Goal: Task Accomplishment & Management: Manage account settings

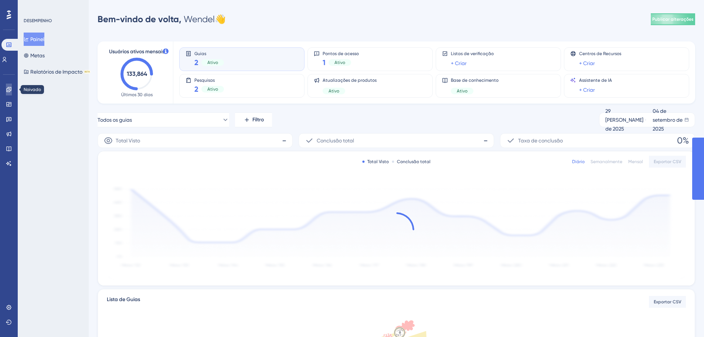
click at [7, 91] on icon at bounding box center [8, 89] width 5 height 5
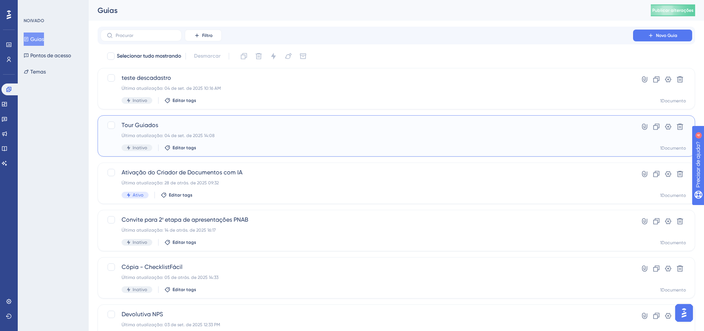
click at [180, 130] on div "Tour Guiados Última atualização: 04 de set. de 2025 14:08 Inativo Editar tags" at bounding box center [367, 136] width 490 height 30
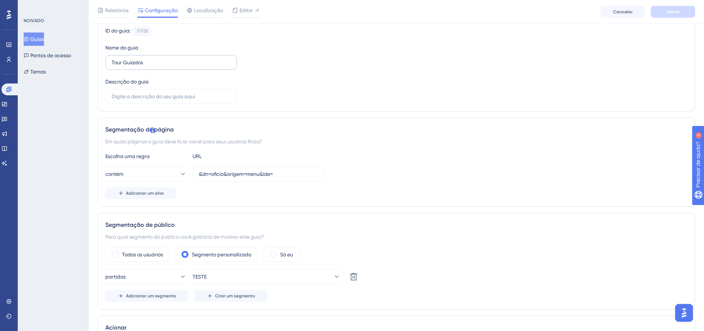
scroll to position [111, 0]
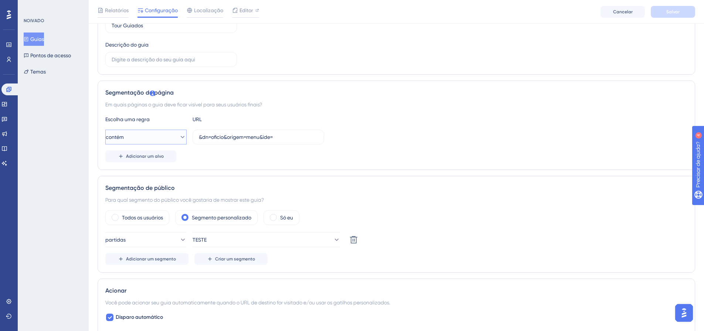
click at [179, 140] on icon at bounding box center [182, 136] width 7 height 7
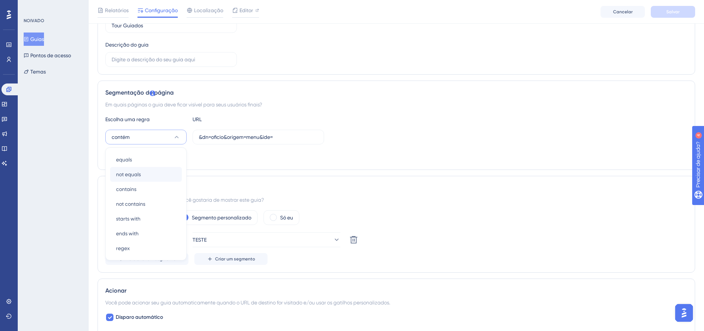
scroll to position [148, 0]
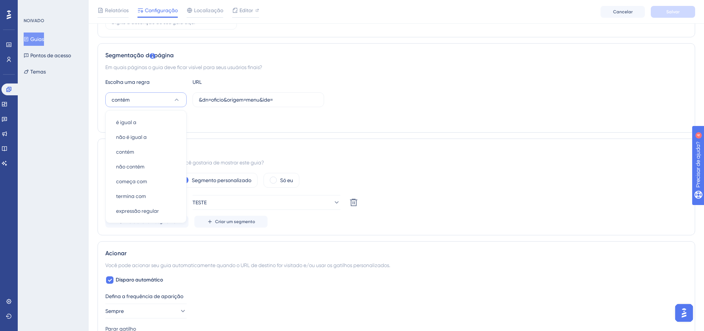
click at [181, 96] on button "contém" at bounding box center [145, 99] width 81 height 15
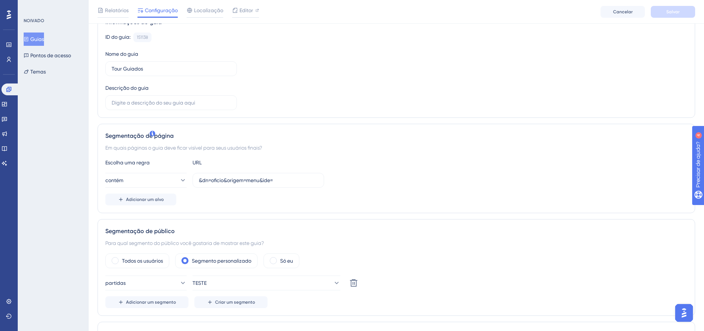
scroll to position [74, 0]
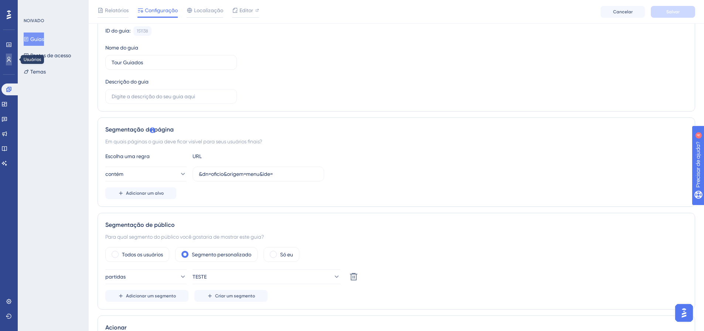
click at [10, 61] on icon at bounding box center [9, 59] width 4 height 5
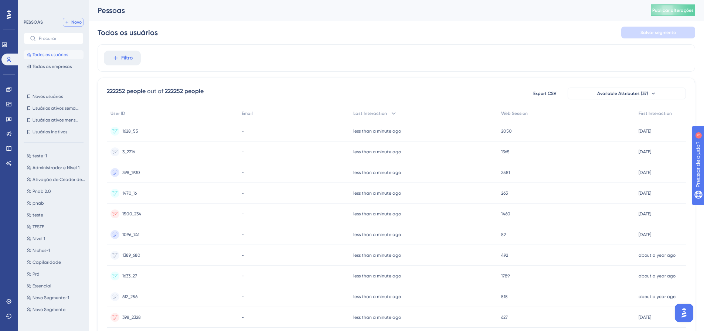
click at [79, 20] on font "Novo" at bounding box center [76, 22] width 10 height 5
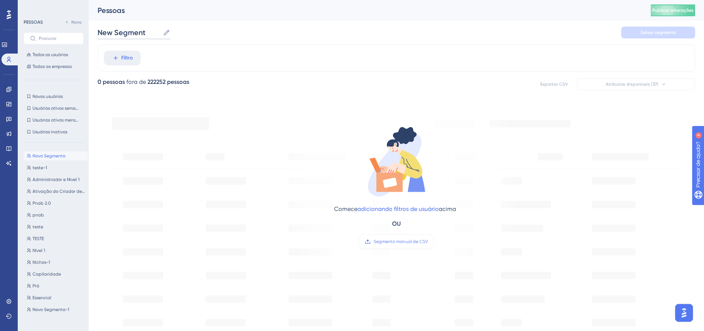
click at [127, 32] on input "New Segment" at bounding box center [129, 32] width 62 height 10
type input "qalandia"
click at [133, 56] on button "Filtro" at bounding box center [122, 58] width 37 height 15
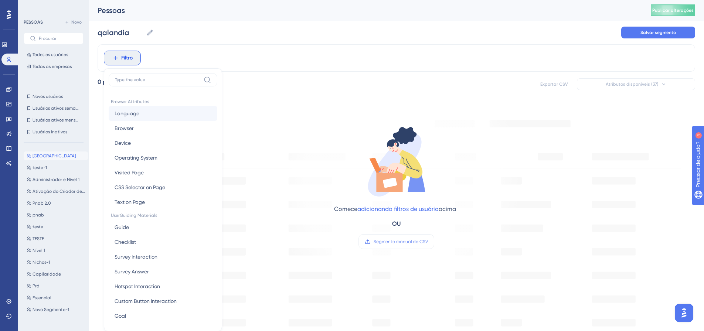
scroll to position [34, 0]
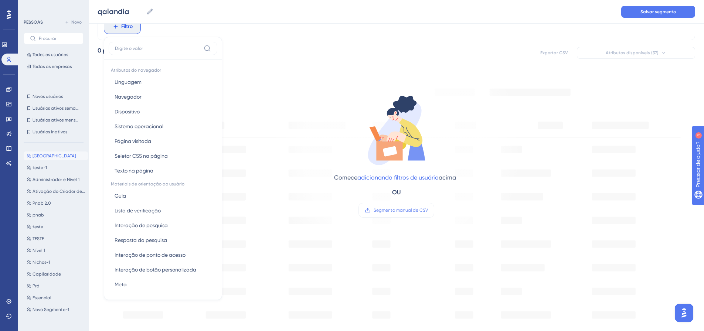
click at [153, 48] on input at bounding box center [158, 48] width 86 height 6
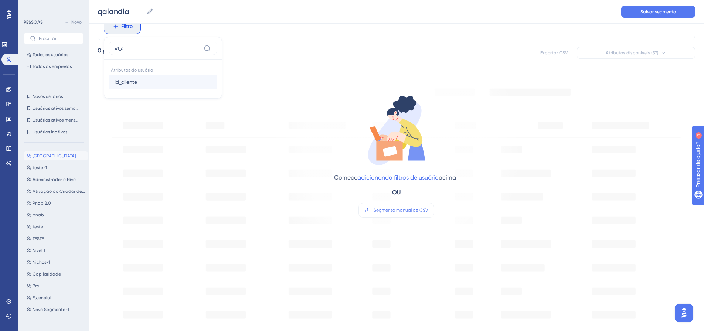
type input "id_c"
click at [128, 82] on font "id_cliente" at bounding box center [126, 82] width 23 height 6
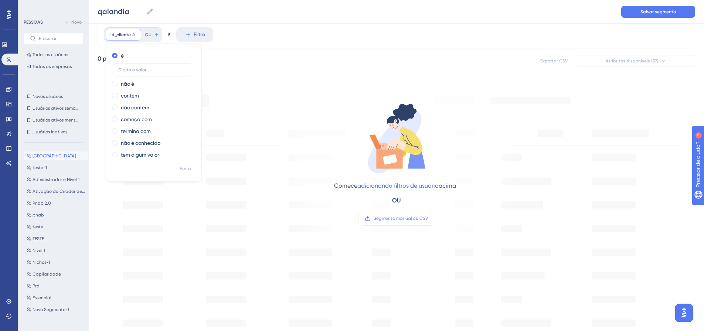
scroll to position [0, 0]
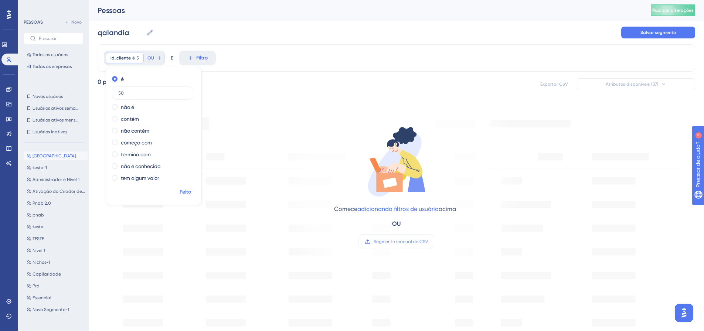
type input "50"
click at [184, 191] on font "Feito" at bounding box center [185, 192] width 11 height 6
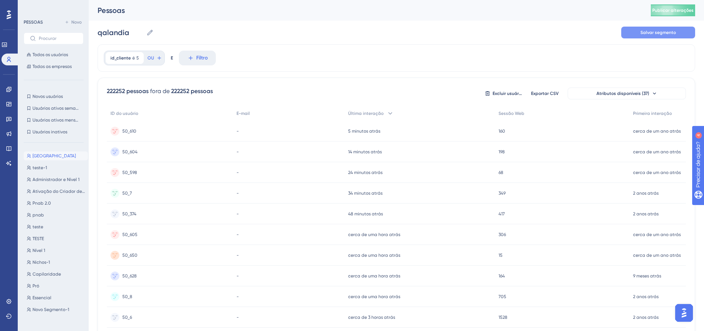
click at [657, 35] on font "Salvar segmento" at bounding box center [657, 32] width 35 height 5
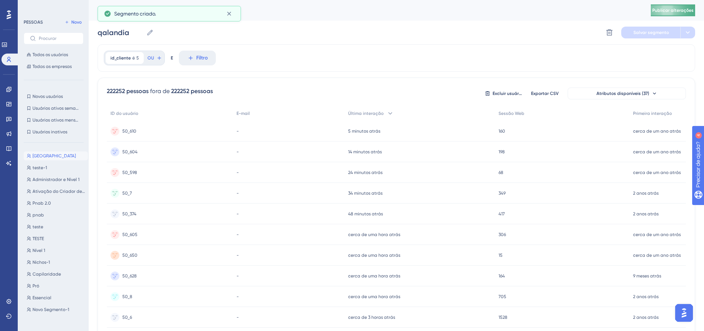
click at [673, 14] on button "Publicar alterações" at bounding box center [673, 10] width 44 height 12
drag, startPoint x: 4, startPoint y: 89, endPoint x: 10, endPoint y: 88, distance: 6.0
click at [6, 89] on link at bounding box center [9, 90] width 6 height 12
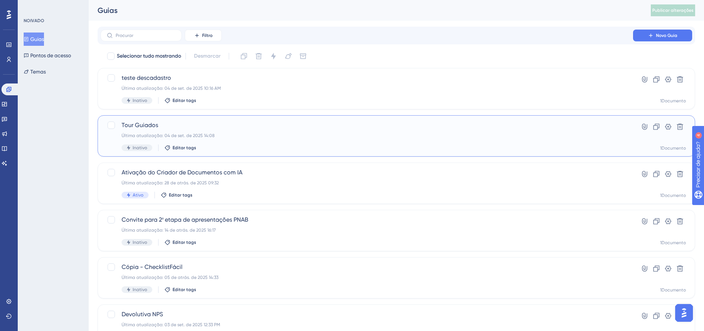
click at [154, 136] on font "Última atualização: 04 de set. de 2025 14:08" at bounding box center [168, 135] width 93 height 5
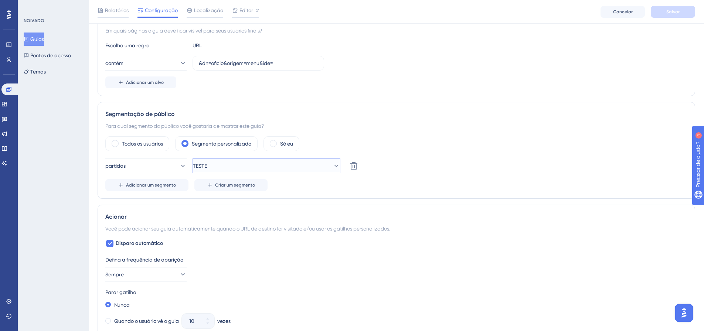
click at [317, 164] on button "TESTE" at bounding box center [267, 166] width 148 height 15
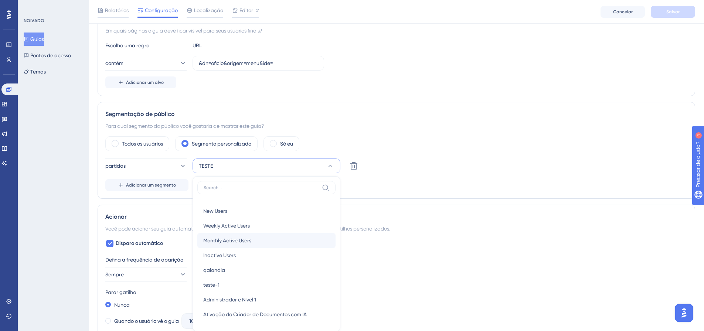
scroll to position [267, 0]
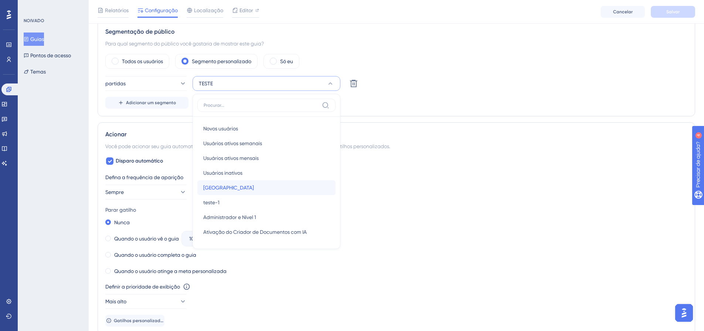
click at [233, 190] on div "Qalândia Qalândia" at bounding box center [266, 187] width 126 height 15
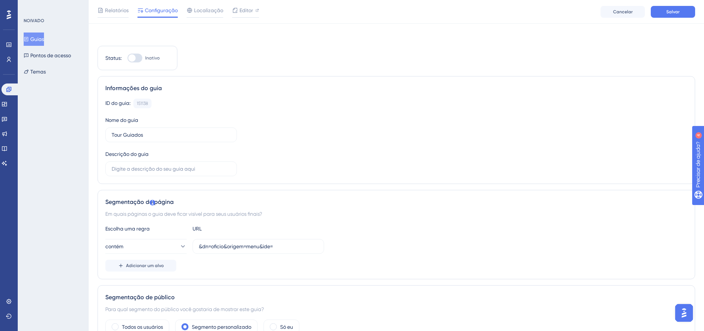
scroll to position [0, 0]
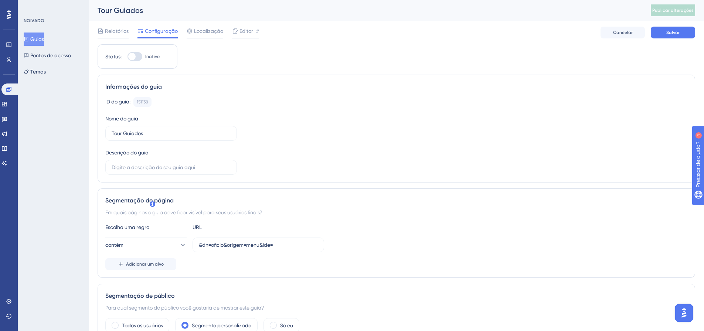
click at [134, 55] on div at bounding box center [131, 56] width 7 height 7
click at [127, 57] on input "Inativo" at bounding box center [127, 57] width 0 height 0
checkbox input "true"
click at [668, 33] on font "Salvar" at bounding box center [672, 32] width 13 height 5
click at [239, 25] on div "Relatórios Configuração Localização Editor Solução de problemas Cancelar Salvar" at bounding box center [396, 33] width 597 height 24
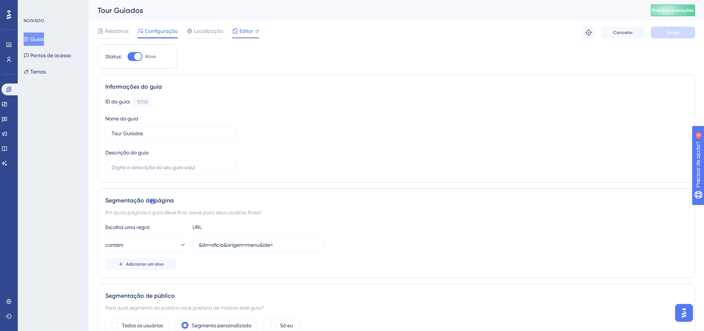
click at [238, 28] on div "Editor" at bounding box center [245, 31] width 27 height 9
click at [668, 14] on button "Publicar alterações" at bounding box center [673, 10] width 44 height 12
click at [677, 10] on font "Publicar alterações" at bounding box center [672, 10] width 41 height 5
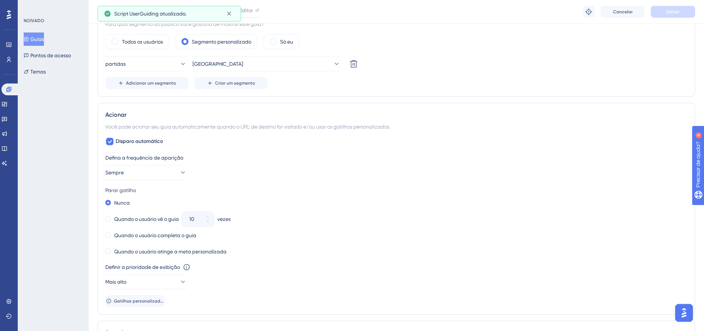
scroll to position [333, 0]
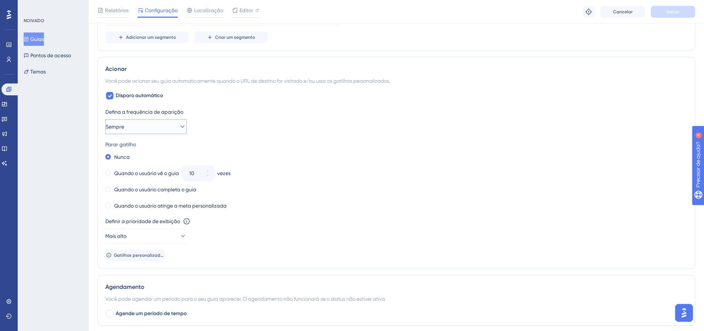
click at [181, 126] on button "Sempre" at bounding box center [145, 126] width 81 height 15
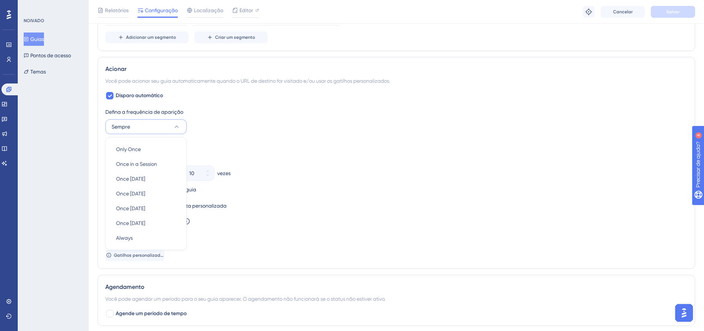
scroll to position [361, 0]
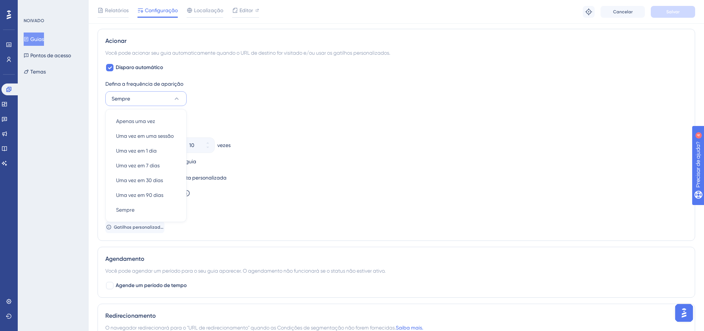
drag, startPoint x: 320, startPoint y: 141, endPoint x: 256, endPoint y: 116, distance: 68.7
click at [320, 140] on div "Quando o usuário vê o guia 10 vezes" at bounding box center [396, 145] width 582 height 10
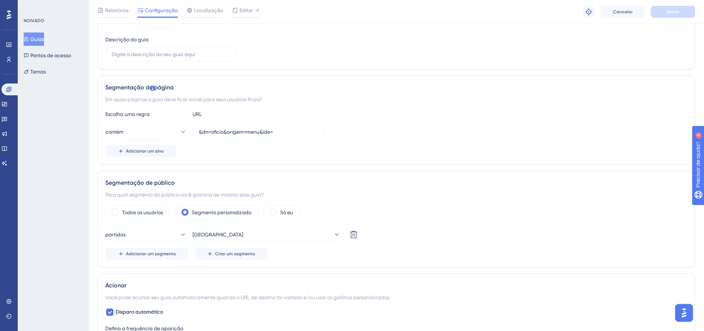
scroll to position [0, 0]
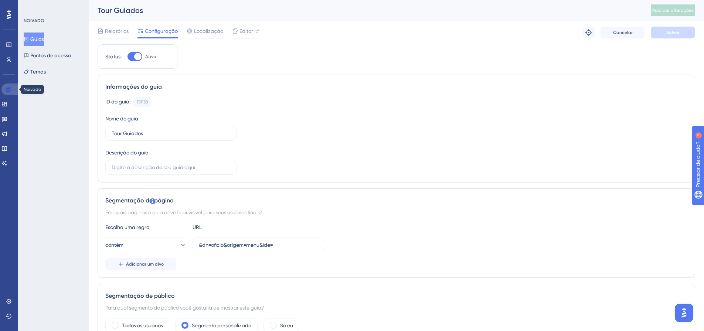
click at [9, 87] on icon at bounding box center [9, 89] width 6 height 6
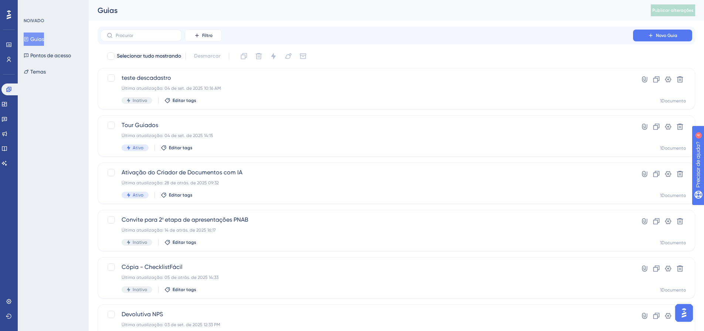
click at [10, 65] on div "Noivado Widgets Opinião Atualizações de produtos Base de conhecimento Assistent…" at bounding box center [8, 117] width 15 height 104
click at [8, 64] on link at bounding box center [9, 60] width 6 height 12
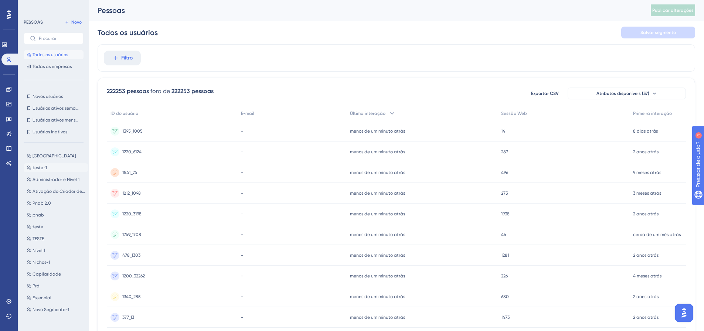
click at [45, 168] on font "teste-1" at bounding box center [40, 167] width 14 height 5
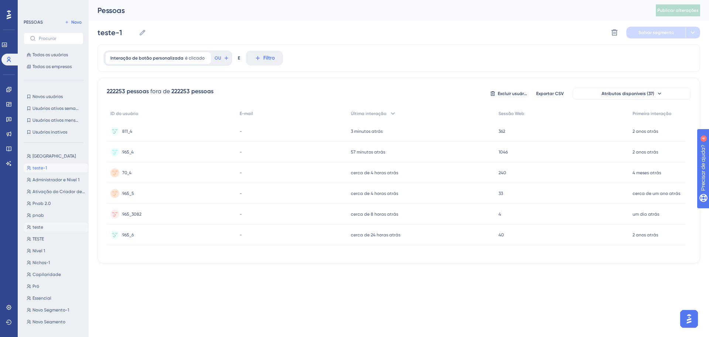
click at [42, 227] on font "teste" at bounding box center [38, 226] width 11 height 5
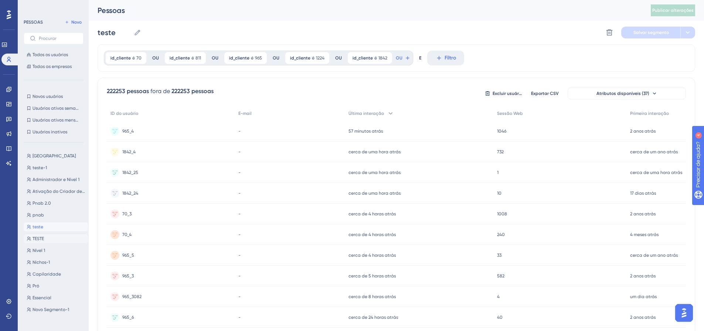
click at [41, 236] on span "TESTE" at bounding box center [38, 239] width 11 height 6
click at [35, 156] on font "Qalândia" at bounding box center [54, 155] width 43 height 5
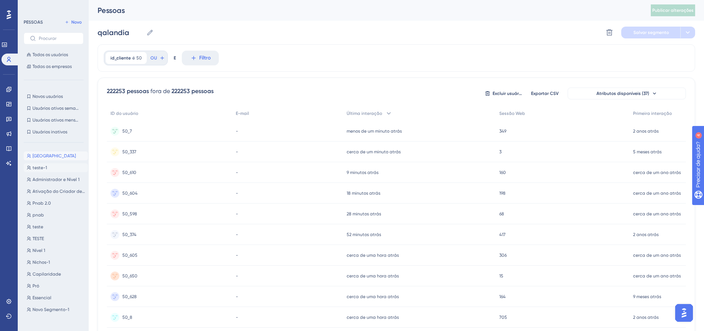
click at [39, 166] on font "teste-1" at bounding box center [40, 167] width 14 height 5
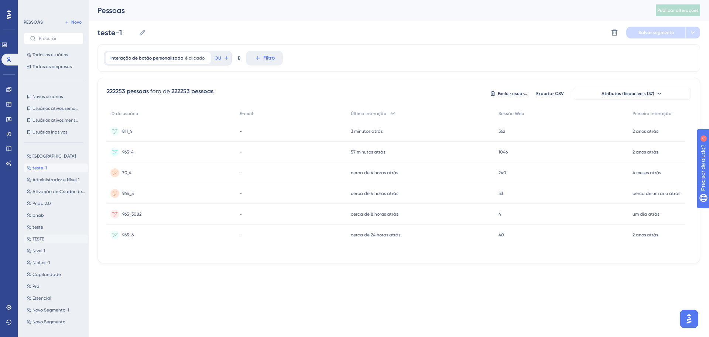
click at [42, 235] on button "TESTE TESTE" at bounding box center [56, 238] width 64 height 9
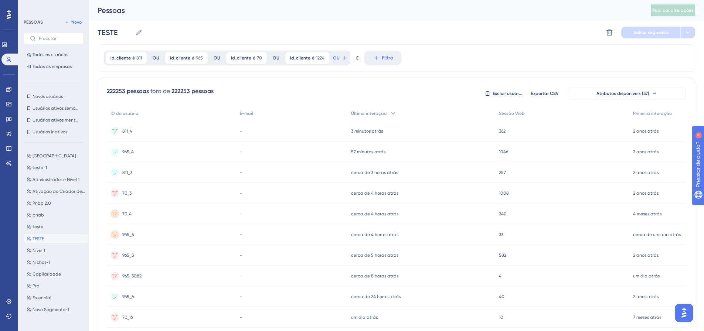
click at [41, 162] on div "Qalândia Qalândia teste-1 teste-1 Administrador e Nível 1 Administrador e Nível…" at bounding box center [56, 233] width 64 height 169
click at [44, 150] on div "Qalândia Qalândia teste-1 teste-1 Administrador e Nível 1 Administrador e Nível…" at bounding box center [56, 233] width 64 height 169
click at [35, 156] on font "Qalândia" at bounding box center [54, 155] width 43 height 5
type input "qalandia"
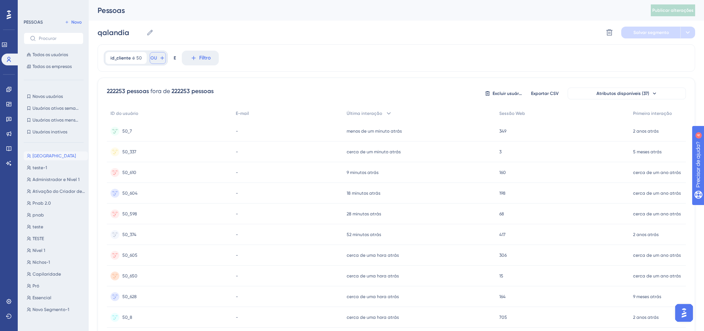
click at [156, 56] on button "OU" at bounding box center [158, 58] width 16 height 12
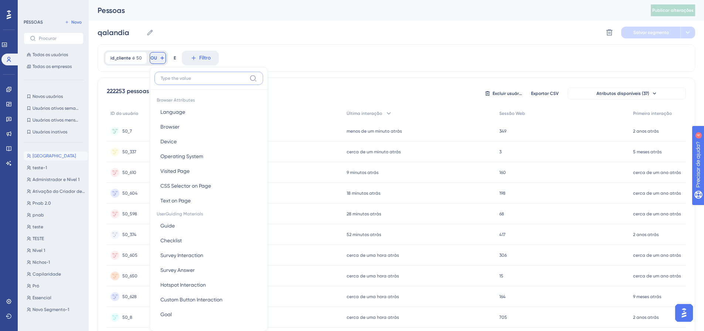
scroll to position [34, 0]
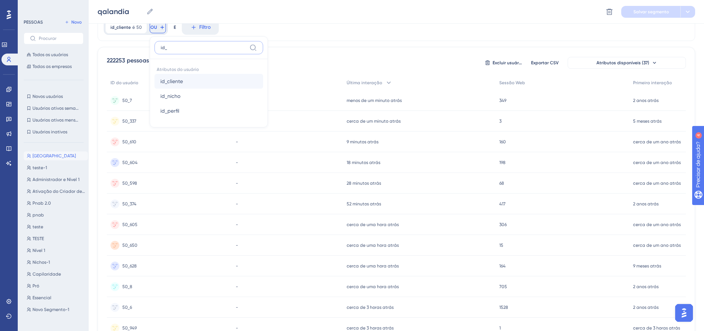
type input "id_"
click at [200, 82] on button "id_cliente id_cliente" at bounding box center [208, 81] width 109 height 15
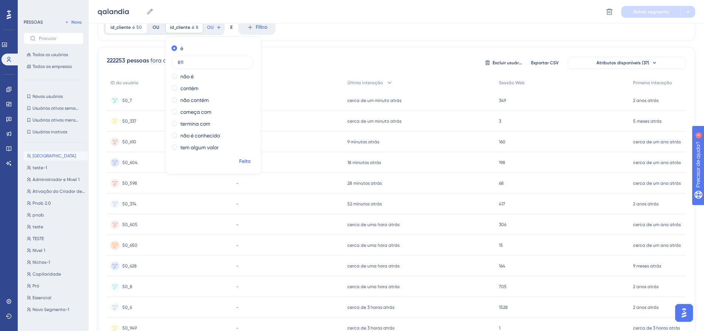
type input "811"
click at [244, 157] on button "Feito" at bounding box center [244, 161] width 21 height 13
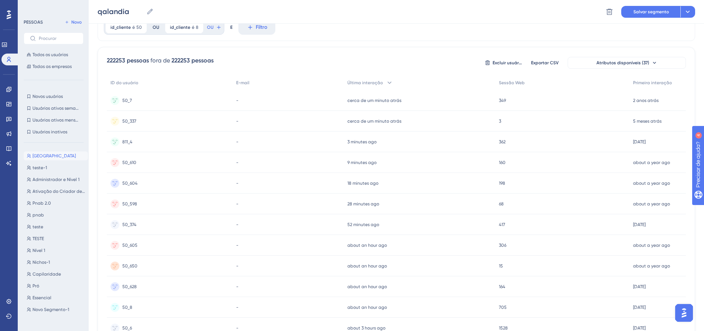
scroll to position [0, 0]
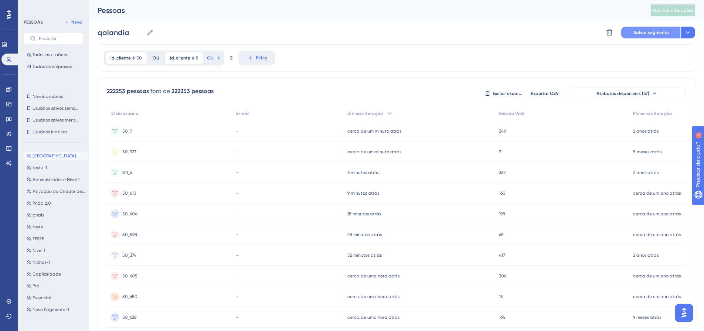
click at [650, 33] on font "Salvar segmento" at bounding box center [650, 32] width 35 height 5
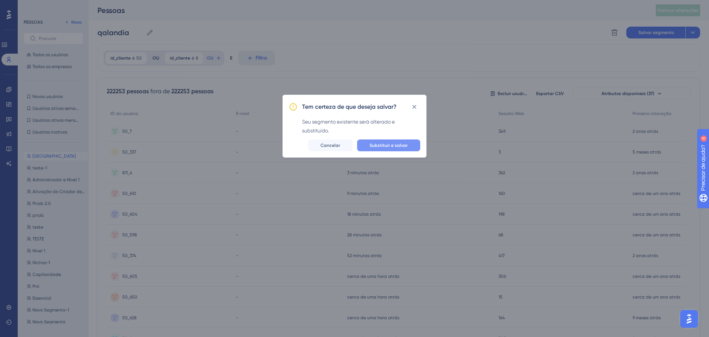
click at [382, 144] on font "Substituir e salvar" at bounding box center [389, 145] width 38 height 5
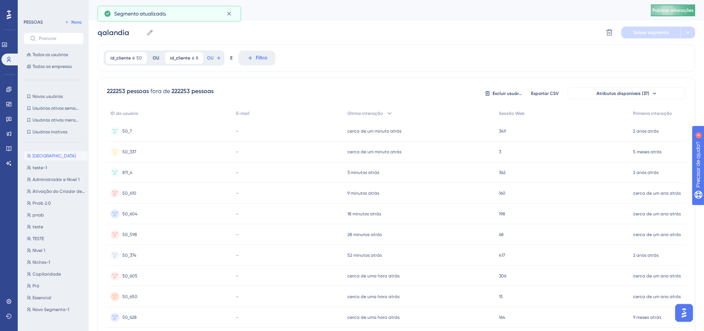
click at [691, 5] on button "Publicar alterações" at bounding box center [673, 10] width 44 height 12
click at [8, 92] on icon at bounding box center [9, 89] width 6 height 6
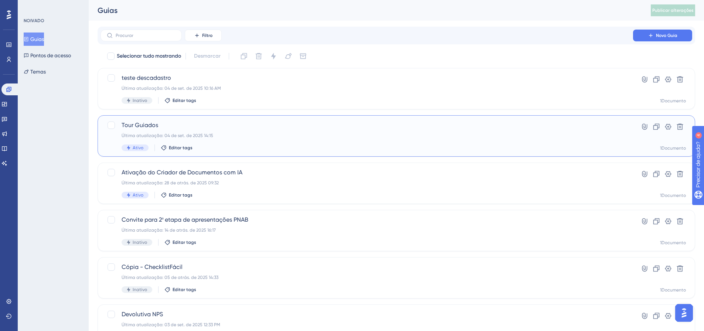
click at [170, 127] on span "Tour Guiados" at bounding box center [367, 125] width 490 height 9
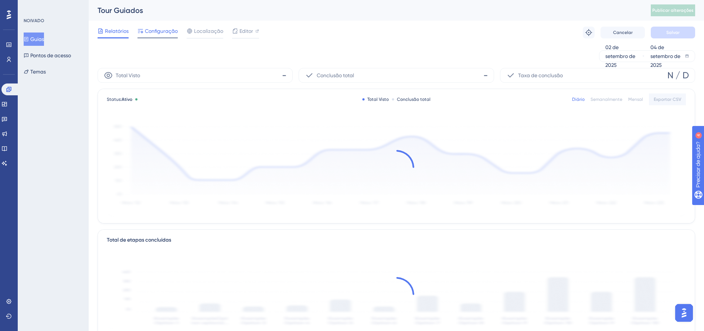
click at [165, 33] on font "Configuração" at bounding box center [161, 31] width 33 height 6
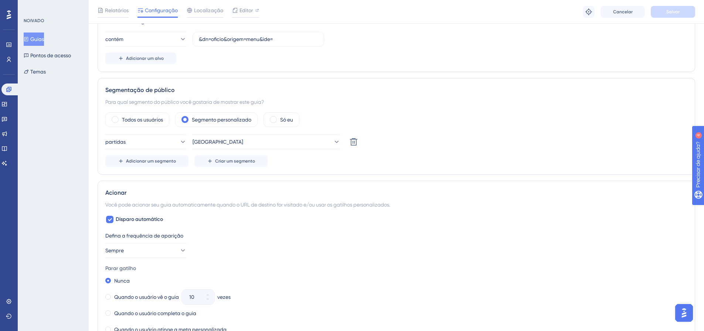
scroll to position [222, 0]
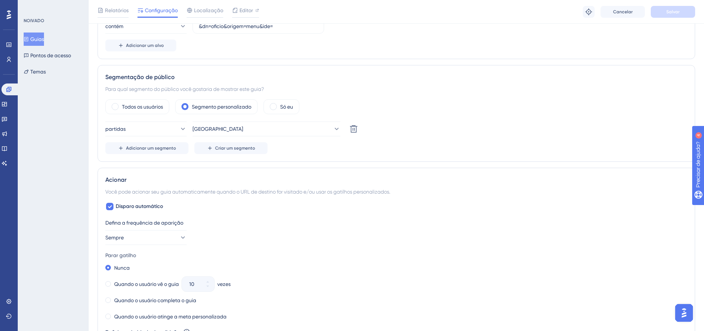
click at [245, 5] on div "Relatórios Configuração Localização Editor Solução de problemas Cancelar Salvar" at bounding box center [396, 12] width 615 height 24
click at [245, 6] on div "Relatórios Configuração Localização Editor Solução de problemas Cancelar Salvar" at bounding box center [396, 12] width 615 height 24
click at [245, 6] on span "Editor" at bounding box center [246, 10] width 14 height 9
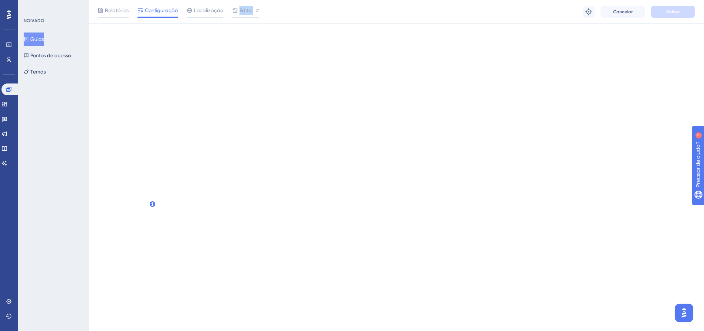
scroll to position [0, 0]
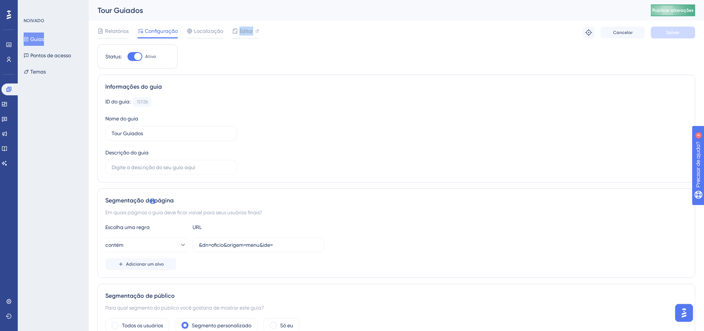
click at [675, 8] on font "Publicar alterações" at bounding box center [672, 10] width 41 height 5
click at [672, 8] on font "Publicar alterações" at bounding box center [672, 10] width 41 height 5
click at [680, 7] on span "Publicar alterações" at bounding box center [672, 10] width 41 height 6
click at [131, 61] on div "Status: Ativo" at bounding box center [138, 56] width 80 height 24
click at [134, 59] on div at bounding box center [134, 56] width 15 height 9
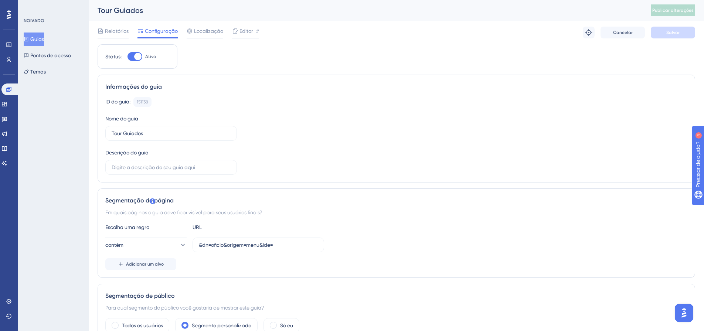
click at [127, 57] on input "Ativo" at bounding box center [127, 57] width 0 height 0
checkbox input "false"
click at [670, 26] on div "Relatórios Configuração Localização Editor Cancelar Salvar" at bounding box center [396, 33] width 597 height 24
click at [670, 27] on div "Relatórios Configuração Localização Editor Cancelar Salvar" at bounding box center [396, 33] width 597 height 24
click at [670, 31] on font "Salvar" at bounding box center [672, 32] width 13 height 5
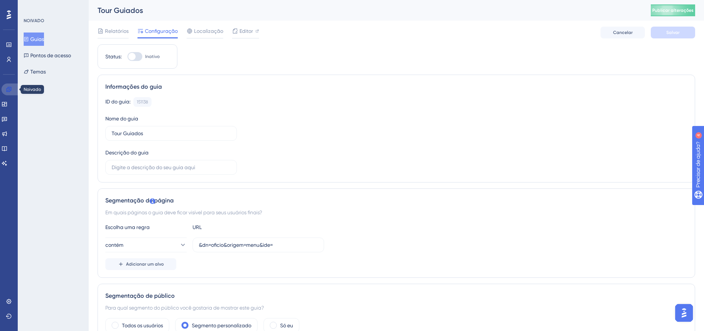
click at [3, 88] on link at bounding box center [10, 90] width 18 height 12
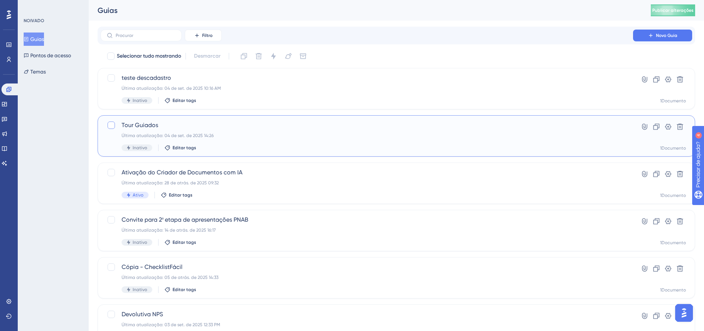
click at [111, 125] on div at bounding box center [111, 125] width 7 height 7
checkbox input "true"
click at [659, 131] on button at bounding box center [656, 127] width 12 height 12
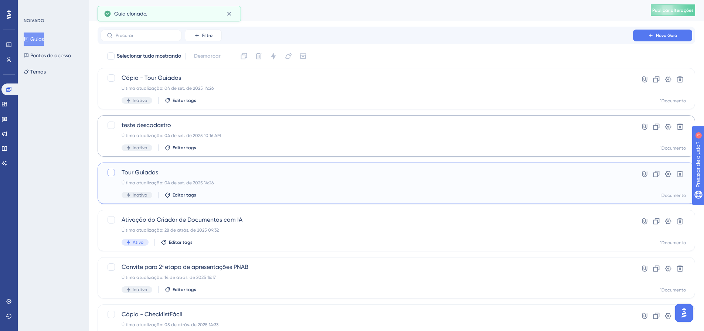
click at [108, 171] on div at bounding box center [111, 172] width 7 height 7
checkbox input "true"
click at [681, 173] on icon at bounding box center [679, 173] width 7 height 7
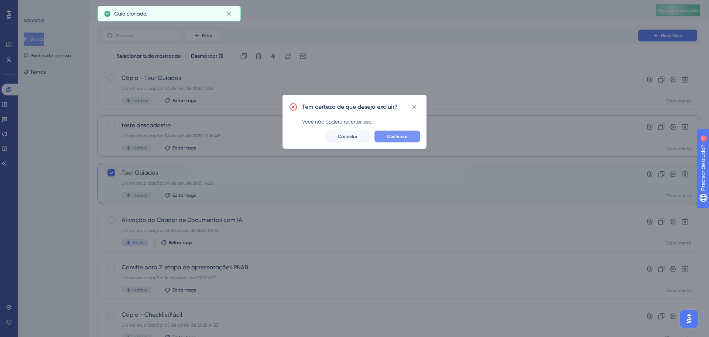
click at [394, 142] on button "Confirmar" at bounding box center [398, 136] width 46 height 12
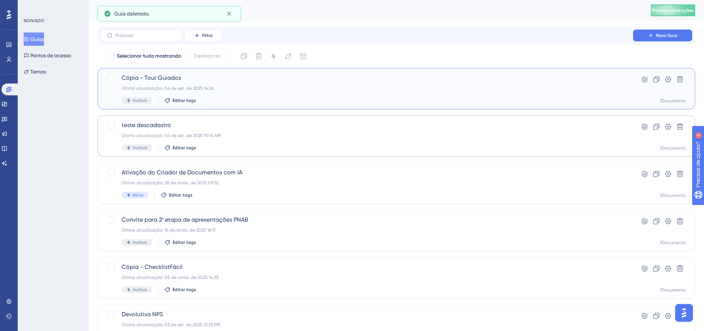
click at [144, 81] on font "Cópia - Tour Guiados" at bounding box center [151, 77] width 59 height 7
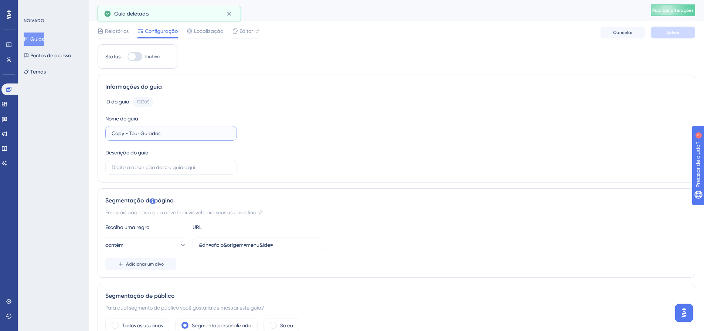
drag, startPoint x: 130, startPoint y: 132, endPoint x: 67, endPoint y: 133, distance: 62.8
type input "Tour Guiados"
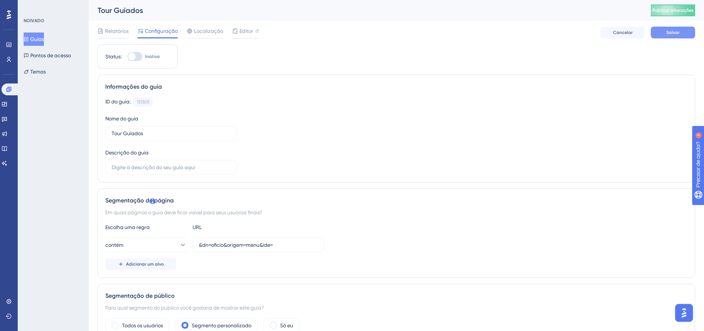
drag, startPoint x: 685, startPoint y: 41, endPoint x: 682, endPoint y: 34, distance: 6.9
click at [685, 40] on div "Relatórios Configuração Localização Editor Cancelar Salvar" at bounding box center [396, 33] width 597 height 24
click at [682, 34] on button "Salvar" at bounding box center [673, 33] width 44 height 12
click at [244, 35] on span "Editor" at bounding box center [246, 31] width 14 height 9
click at [674, 13] on font "Publicar alterações" at bounding box center [672, 10] width 41 height 5
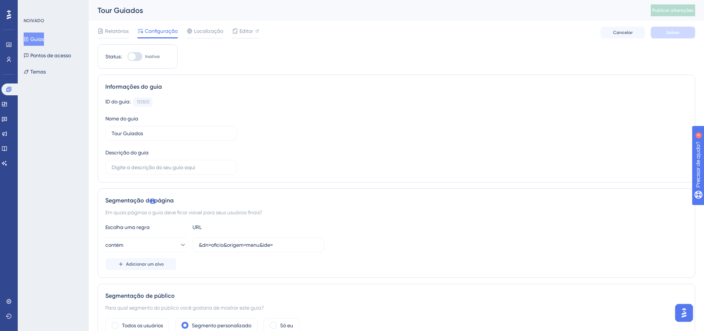
click at [137, 59] on div at bounding box center [134, 56] width 15 height 9
click at [127, 57] on input "Inativo" at bounding box center [127, 57] width 0 height 0
checkbox input "true"
click at [671, 30] on font "Salvar" at bounding box center [672, 32] width 13 height 5
click at [671, 14] on button "Publicar alterações" at bounding box center [673, 10] width 44 height 12
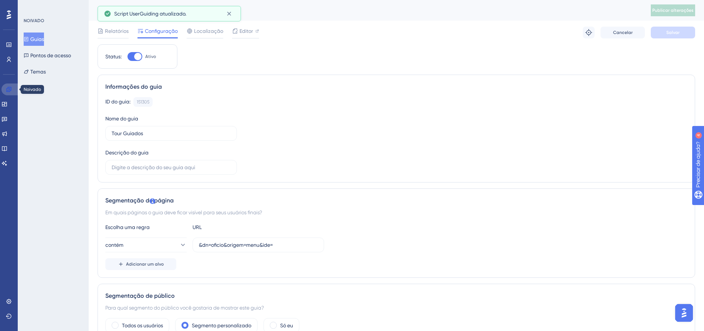
click at [11, 84] on link at bounding box center [10, 90] width 18 height 12
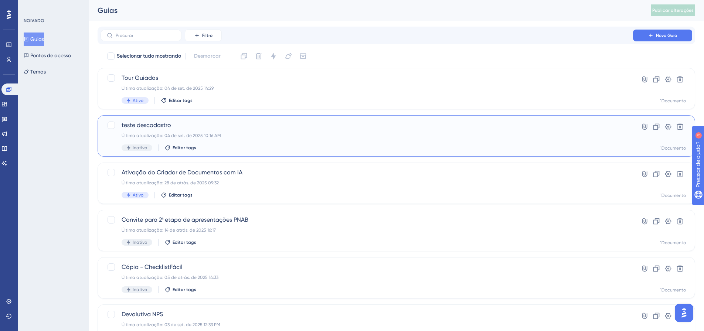
click at [171, 133] on font "Última atualização: 04 de set. de 2025 10:16 AM" at bounding box center [171, 135] width 99 height 5
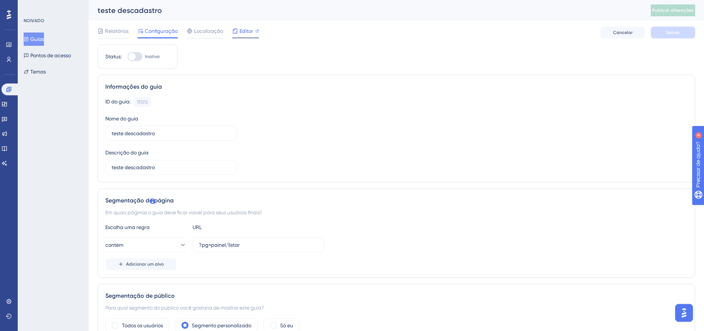
click at [245, 31] on font "Editor" at bounding box center [246, 31] width 14 height 6
click at [10, 92] on link at bounding box center [10, 90] width 18 height 12
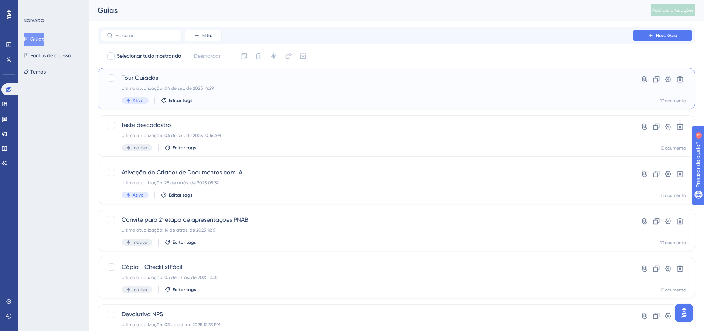
click at [162, 91] on div "Última atualização: 04 de set. de 2025 14:29" at bounding box center [367, 88] width 490 height 6
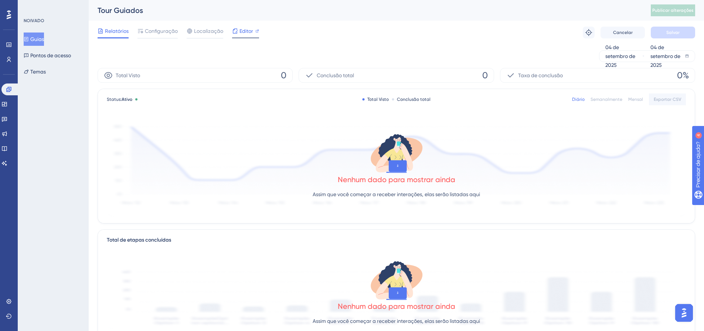
click at [241, 31] on font "Editor" at bounding box center [246, 31] width 14 height 6
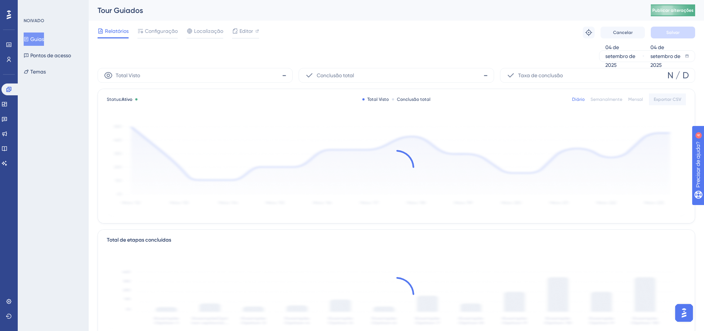
click at [674, 9] on font "Publicar alterações" at bounding box center [672, 10] width 41 height 5
click at [166, 39] on div "Relatórios Configuração Localização Editor Solução de problemas Cancelar Salvar" at bounding box center [396, 33] width 597 height 24
click at [166, 37] on div "Configuração" at bounding box center [157, 33] width 40 height 12
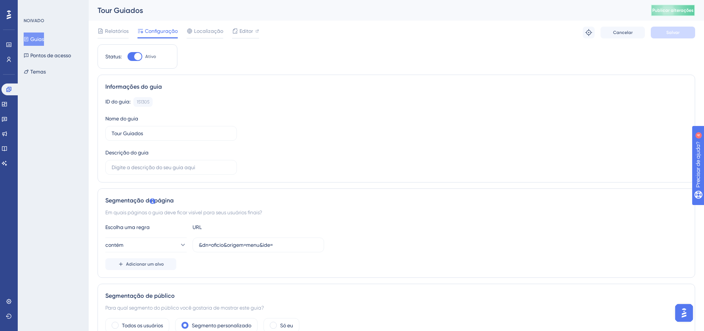
click at [675, 6] on button "Publicar alterações" at bounding box center [673, 10] width 44 height 12
click at [244, 32] on font "Editor" at bounding box center [246, 31] width 14 height 6
click at [674, 8] on font "Publicar alterações" at bounding box center [672, 10] width 41 height 5
click at [692, 13] on button "Publicar alterações" at bounding box center [673, 10] width 44 height 12
click at [239, 32] on font "Editor" at bounding box center [246, 31] width 14 height 6
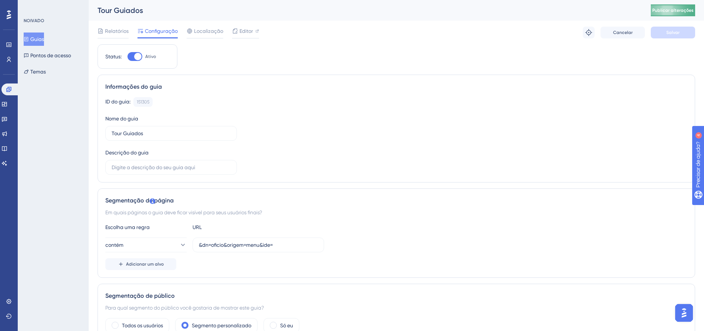
click at [688, 8] on font "Publicar alterações" at bounding box center [672, 10] width 41 height 5
click at [9, 91] on icon at bounding box center [9, 89] width 6 height 6
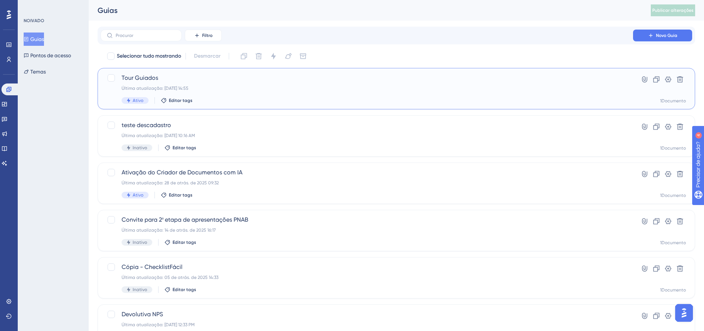
click at [219, 83] on div "Tour Guiados Última atualização: 04 de set. de 2025 14:55 Ativo Editar tags" at bounding box center [367, 89] width 490 height 30
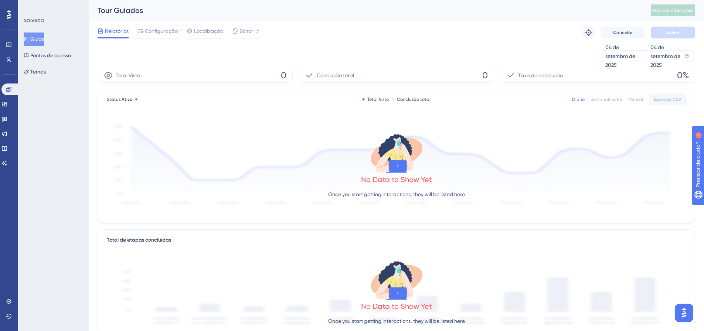
drag, startPoint x: 158, startPoint y: 31, endPoint x: 175, endPoint y: 72, distance: 44.3
click at [158, 31] on font "Configuração" at bounding box center [161, 31] width 33 height 6
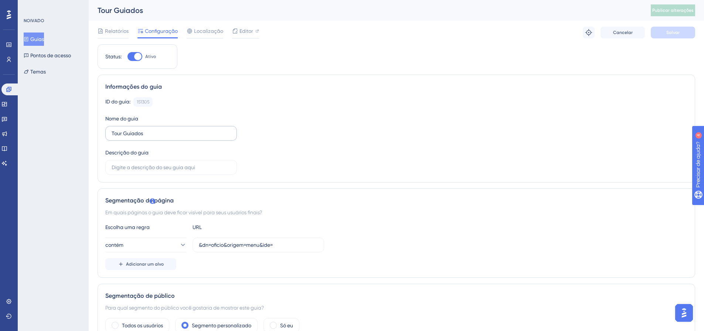
click at [172, 140] on label "Tour Guiados" at bounding box center [171, 133] width 132 height 15
click at [172, 137] on input "Tour Guiados" at bounding box center [171, 133] width 119 height 8
type input "Tour Guiados 1"
click at [671, 33] on font "Salvar" at bounding box center [672, 32] width 13 height 5
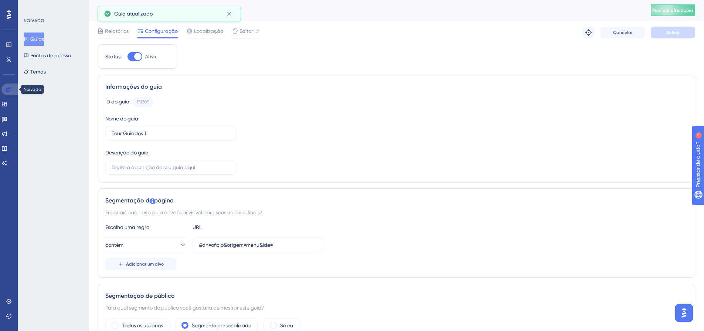
drag, startPoint x: 11, startPoint y: 89, endPoint x: 62, endPoint y: 87, distance: 51.0
click at [11, 89] on icon at bounding box center [9, 89] width 6 height 6
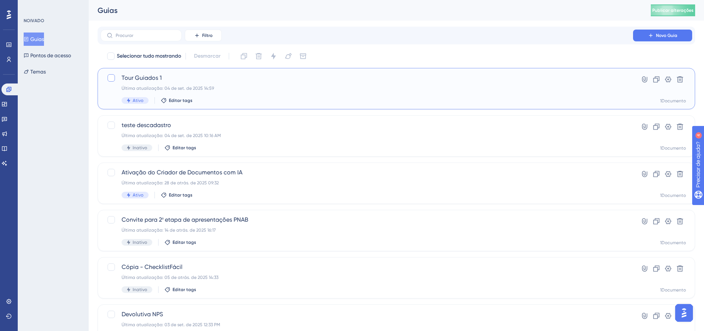
click at [111, 81] on div at bounding box center [111, 77] width 7 height 7
checkbox input "true"
click at [658, 82] on icon at bounding box center [656, 79] width 7 height 7
checkbox input "false"
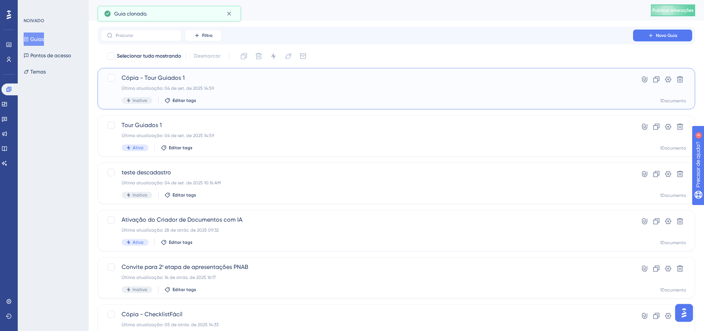
click at [172, 79] on font "Cópia - Tour Guiados 1" at bounding box center [153, 77] width 63 height 7
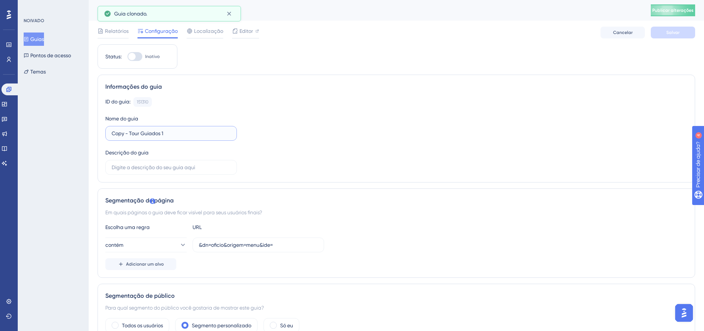
drag, startPoint x: 129, startPoint y: 131, endPoint x: 99, endPoint y: 131, distance: 29.9
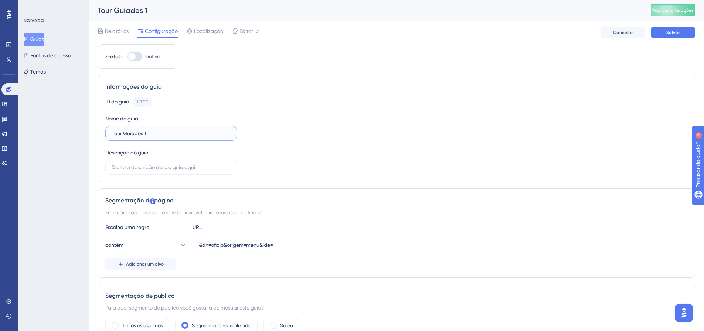
click at [163, 132] on input "Tour Guiados 1" at bounding box center [171, 133] width 119 height 8
type input "Tour Guiados 2"
click at [669, 28] on button "Salvar" at bounding box center [673, 33] width 44 height 12
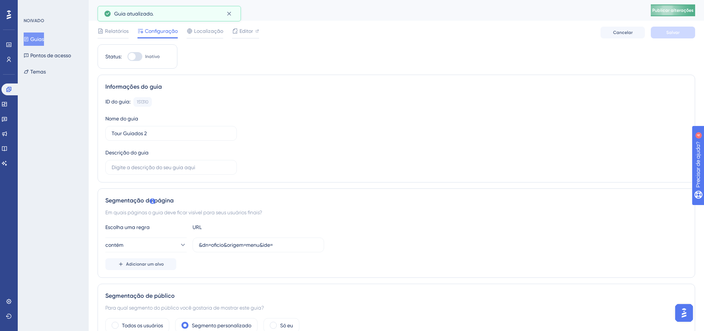
click at [680, 11] on font "Publicar alterações" at bounding box center [672, 10] width 41 height 5
click at [239, 30] on font "Editor" at bounding box center [246, 31] width 14 height 6
click at [687, 11] on font "Publicar alterações" at bounding box center [672, 10] width 41 height 5
click at [136, 60] on div at bounding box center [134, 56] width 15 height 9
click at [127, 57] on input "Inativo" at bounding box center [127, 57] width 0 height 0
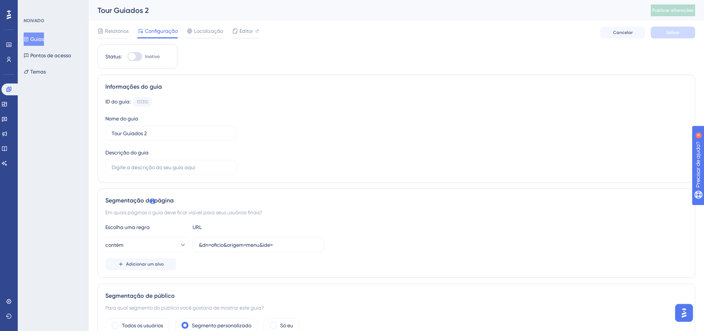
checkbox input "true"
click at [676, 30] on font "Salvar" at bounding box center [672, 32] width 13 height 5
click at [685, 8] on font "Publicar alterações" at bounding box center [672, 10] width 41 height 5
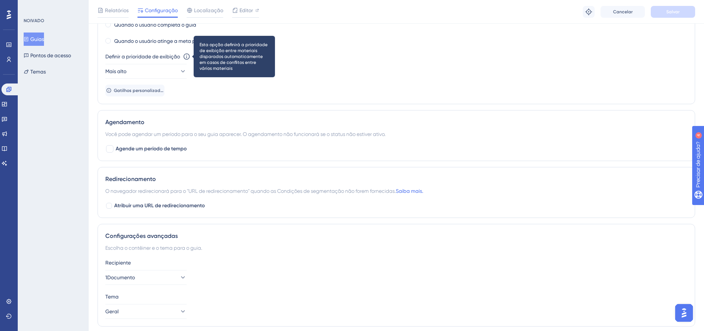
scroll to position [522, 0]
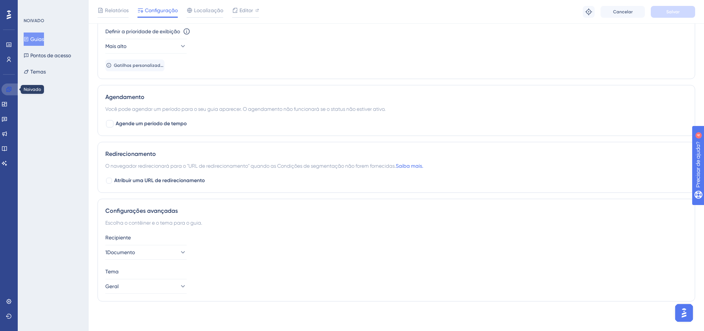
click at [10, 85] on link at bounding box center [10, 90] width 18 height 12
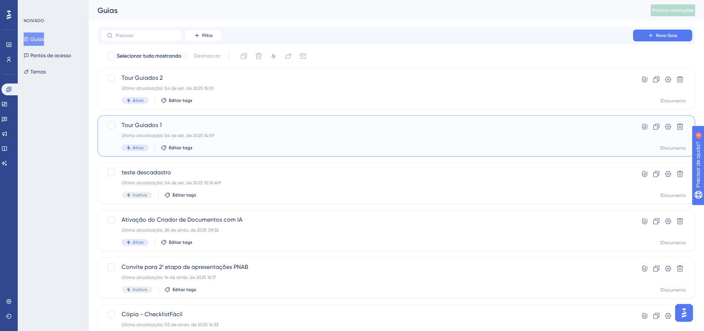
click at [183, 137] on font "Última atualização: 04 de set. de 2025 14:59" at bounding box center [168, 135] width 92 height 5
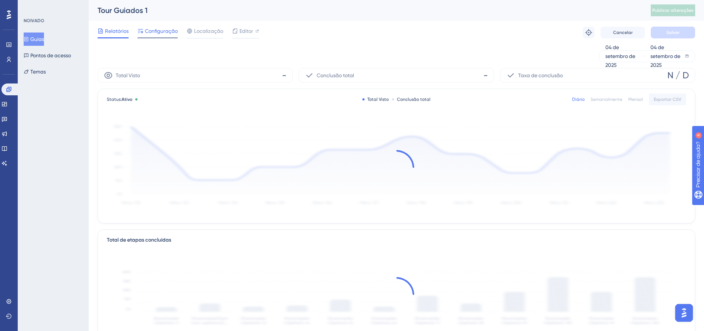
click at [157, 30] on font "Configuração" at bounding box center [161, 31] width 33 height 6
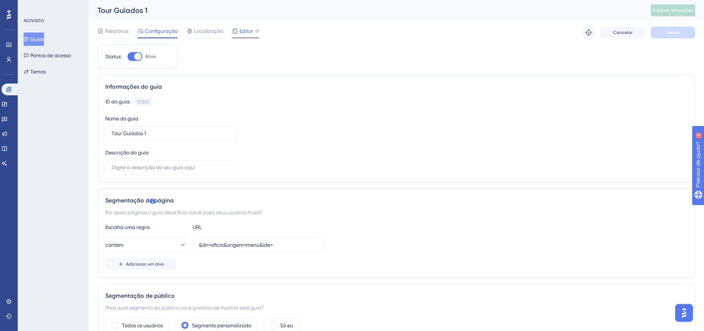
click at [242, 36] on div "Editor" at bounding box center [245, 33] width 27 height 12
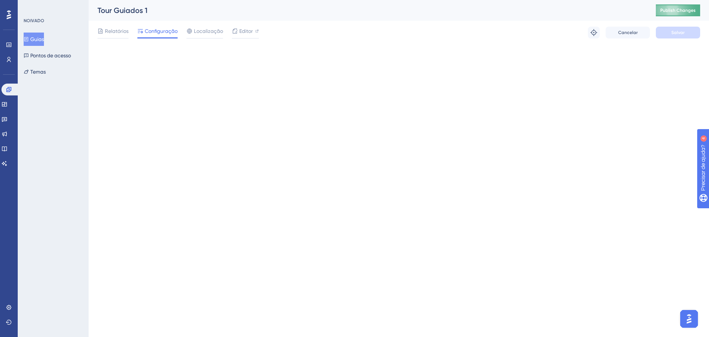
click at [669, 11] on span "Publish Changes" at bounding box center [678, 10] width 35 height 6
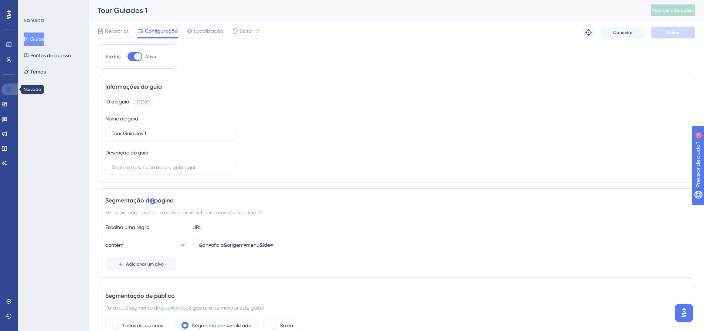
click at [9, 87] on icon at bounding box center [9, 89] width 6 height 6
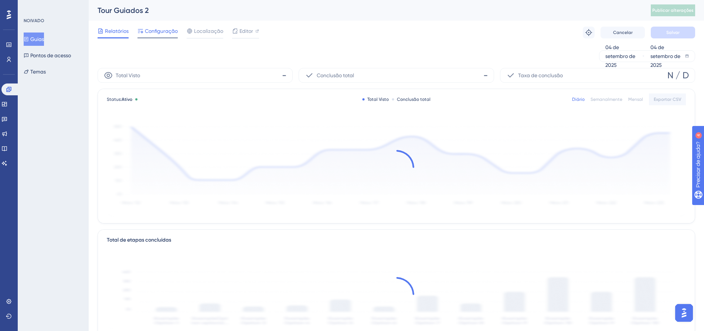
click at [160, 35] on span "Configuração" at bounding box center [161, 31] width 33 height 9
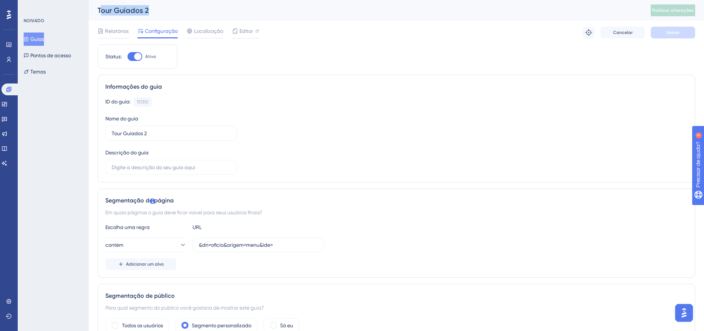
drag, startPoint x: 102, startPoint y: 11, endPoint x: 247, endPoint y: 7, distance: 144.9
click at [161, 10] on div "Tour Guiados 2" at bounding box center [365, 10] width 535 height 10
